Goal: Information Seeking & Learning: Learn about a topic

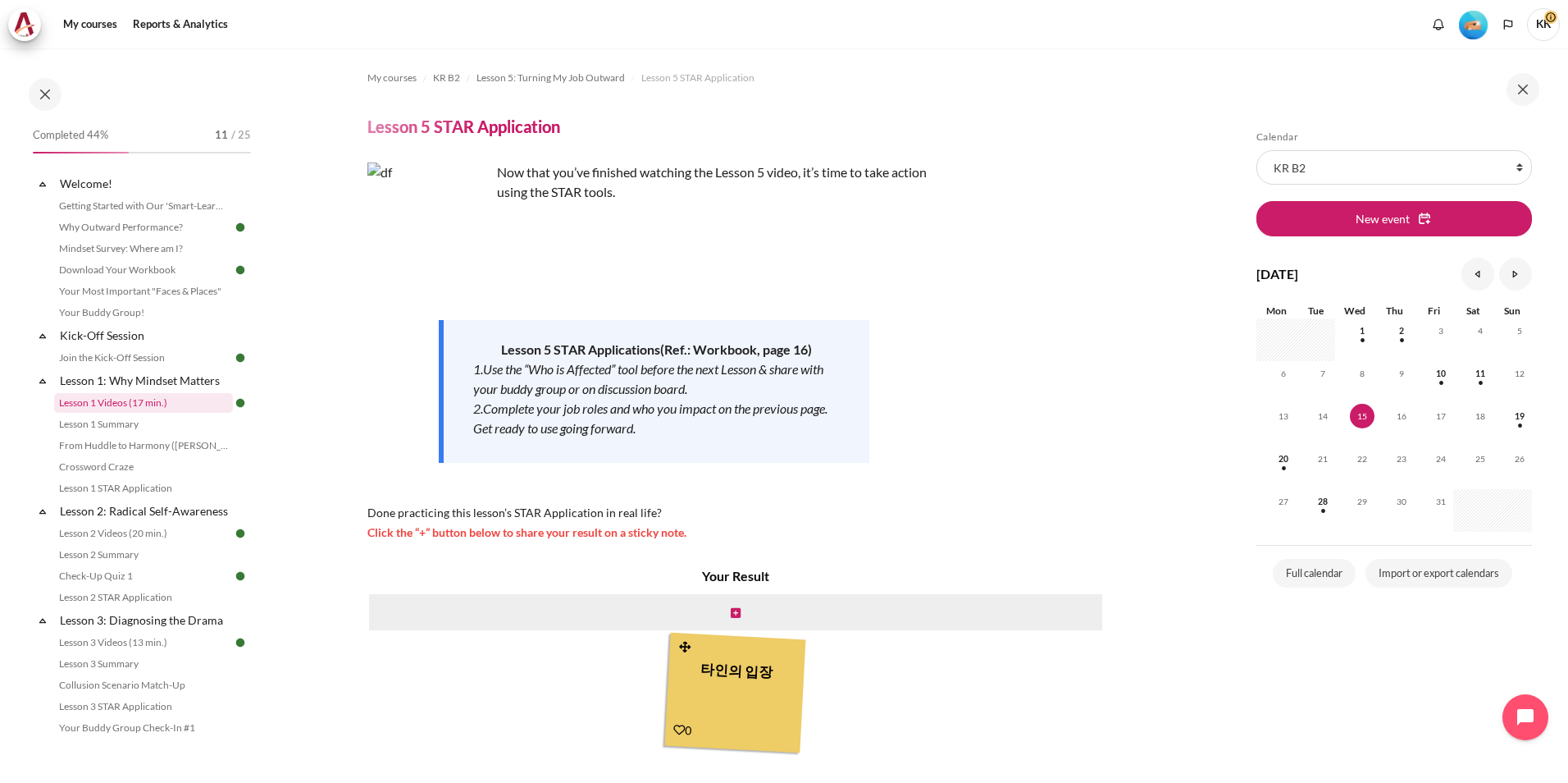
click at [131, 398] on link "Lesson 1 Videos (17 min.)" at bounding box center [144, 403] width 179 height 20
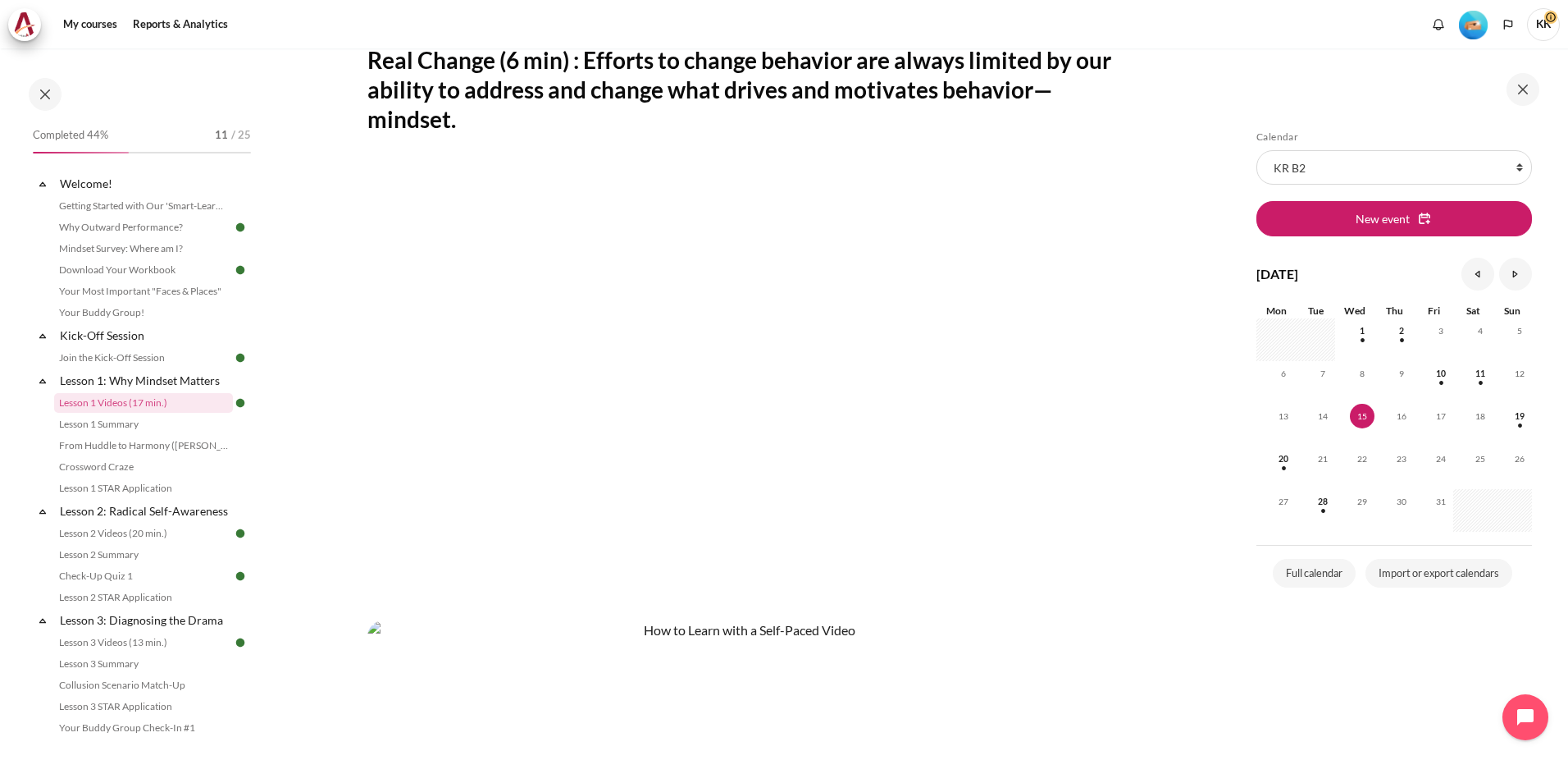
scroll to position [328, 0]
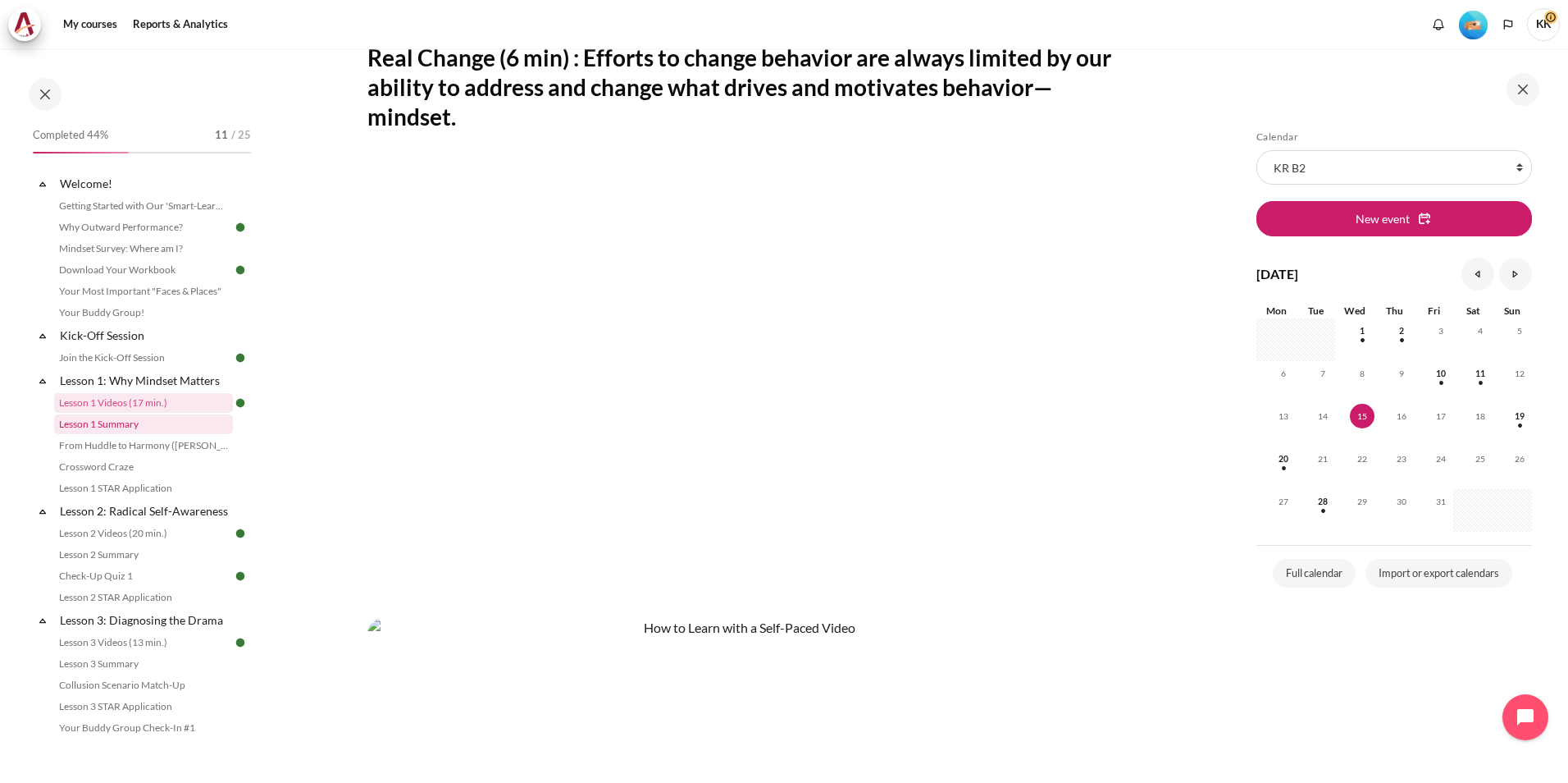
click at [140, 428] on link "Lesson 1 Summary" at bounding box center [144, 425] width 179 height 20
click at [149, 442] on link "From Huddle to Harmony ([PERSON_NAME]'s Story)" at bounding box center [144, 446] width 179 height 20
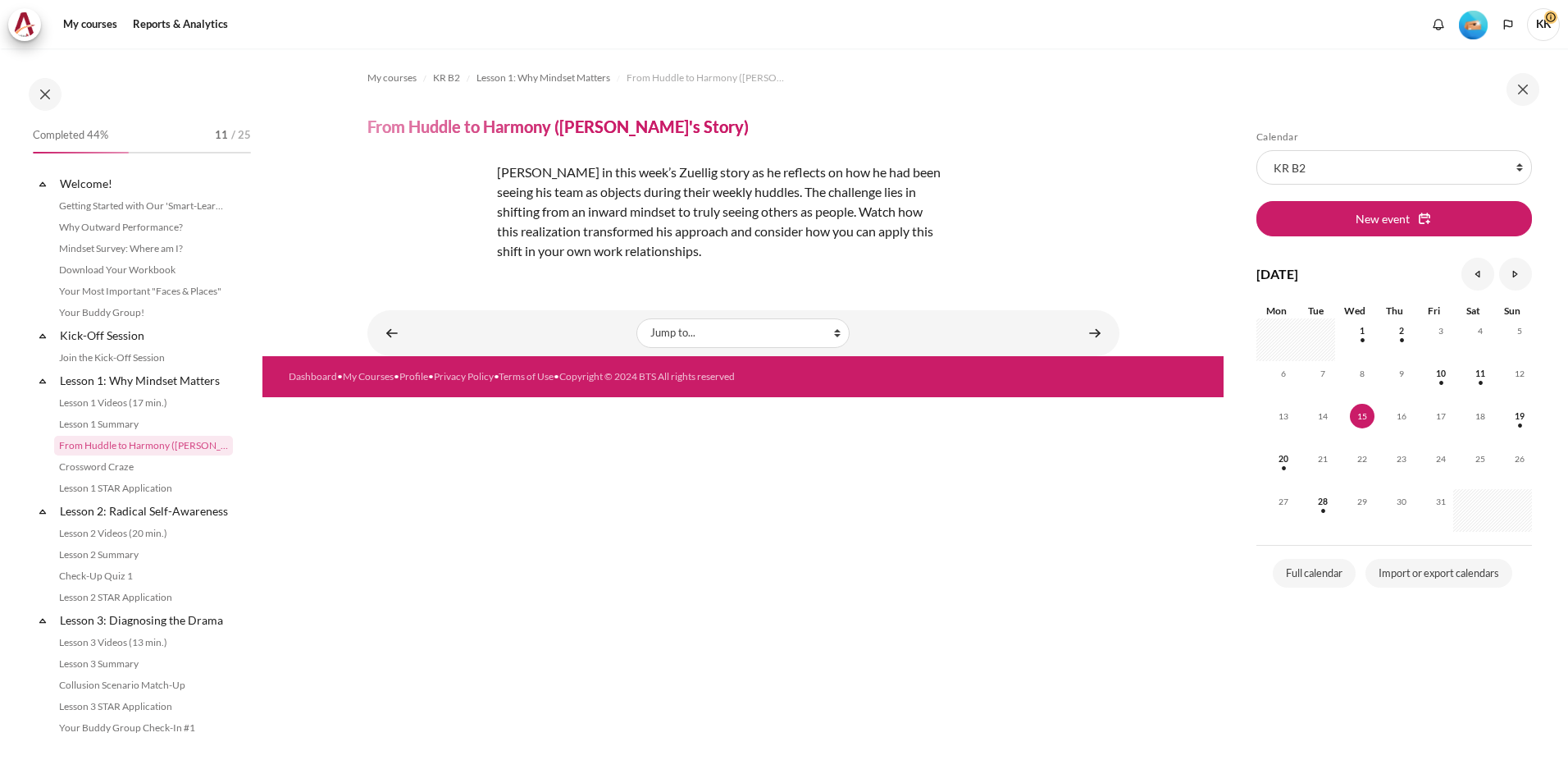
scroll to position [15, 0]
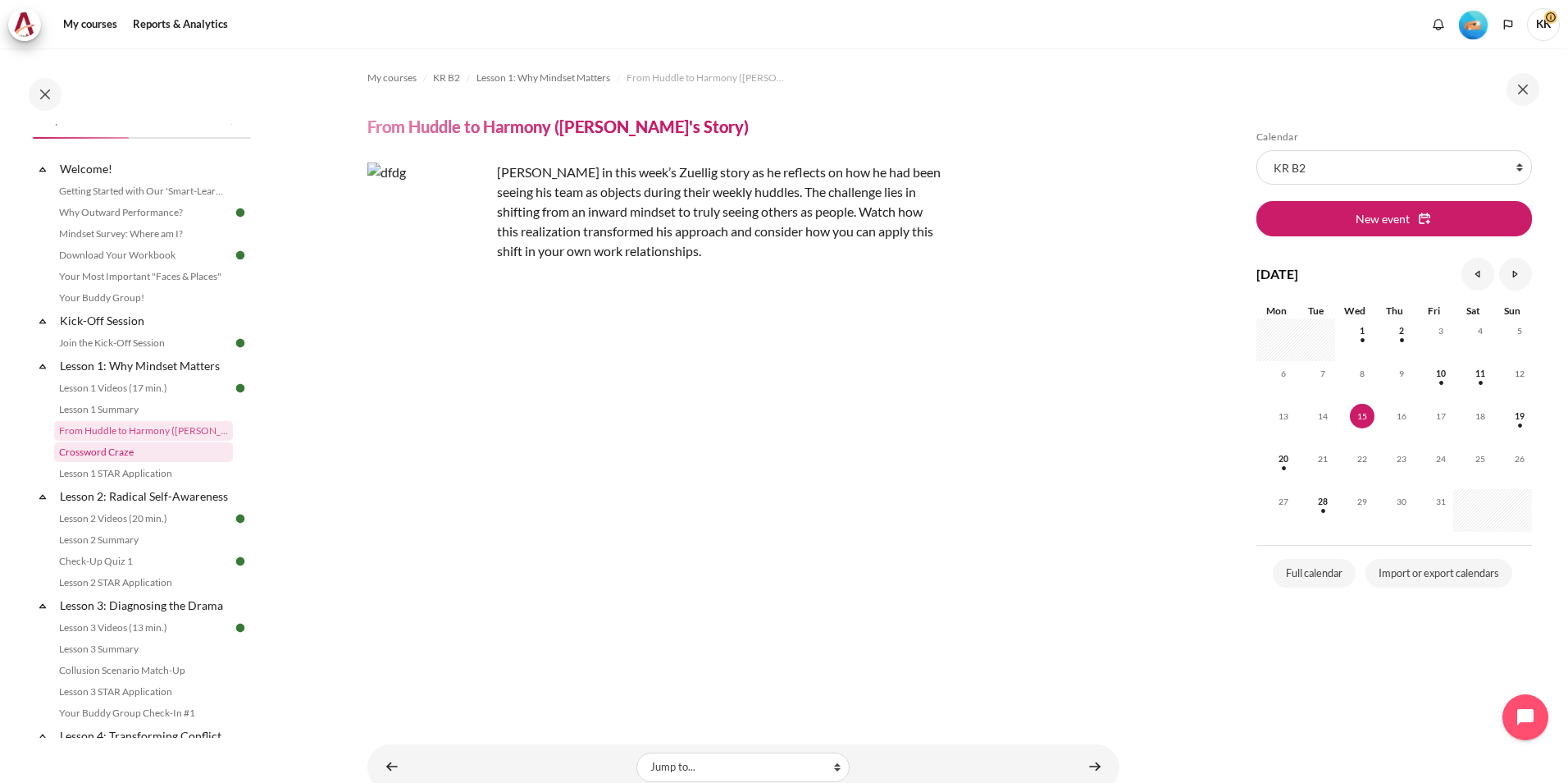
click at [107, 446] on link "Crossword Craze" at bounding box center [144, 453] width 179 height 20
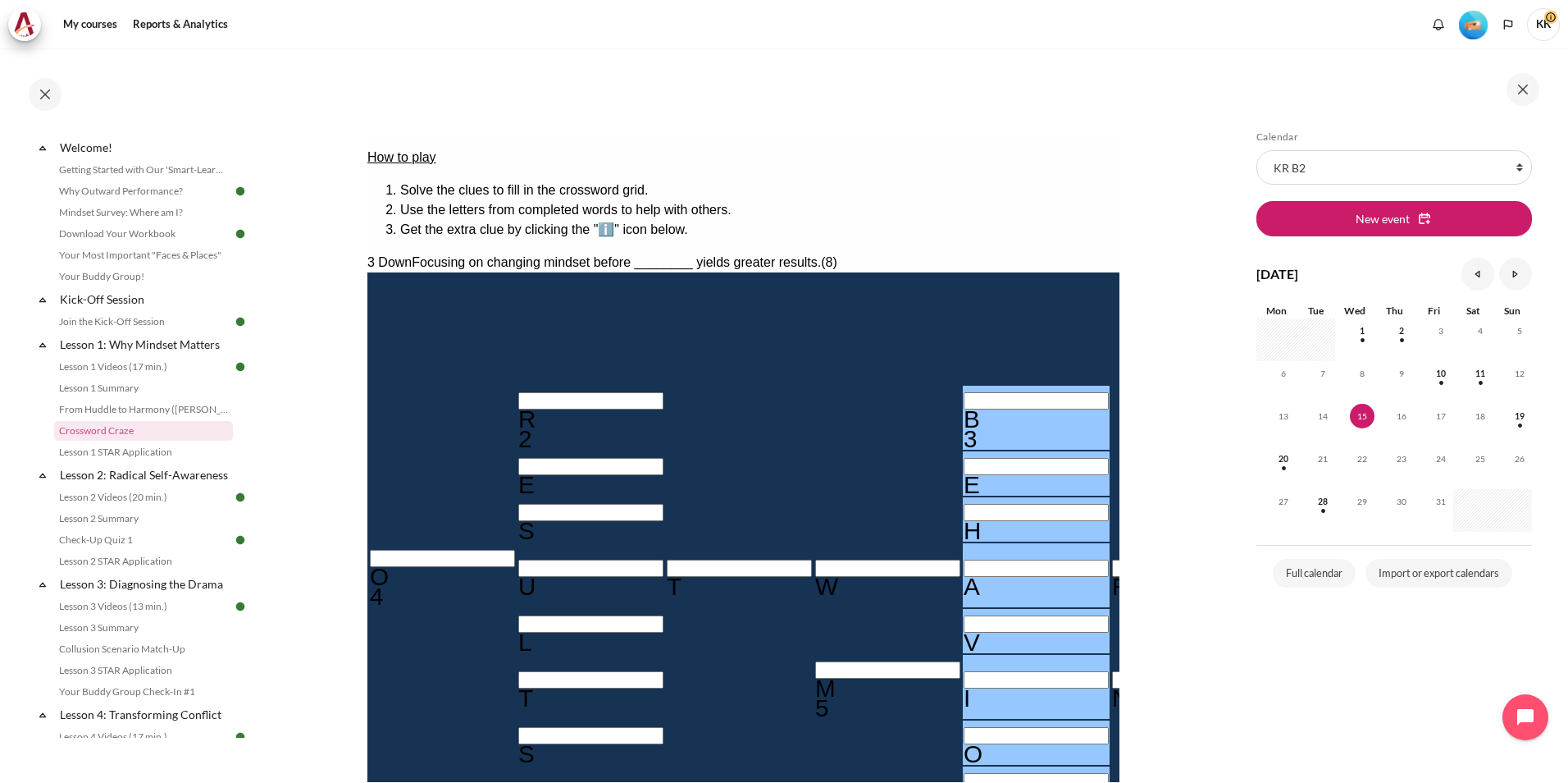
scroll to position [164, 0]
